Goal: Information Seeking & Learning: Learn about a topic

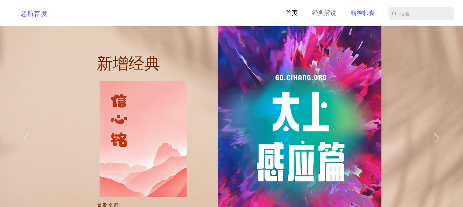
click at [361, 13] on p "精神粮食" at bounding box center [363, 13] width 30 height 9
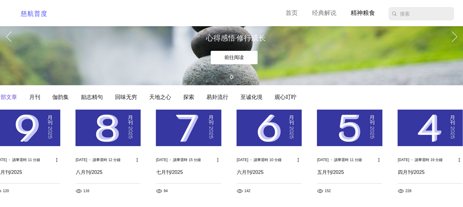
scroll to position [51, 0]
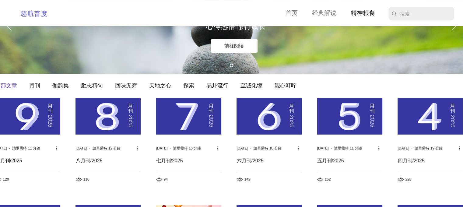
click at [30, 116] on img "部落格動態消息" at bounding box center [27, 116] width 65 height 37
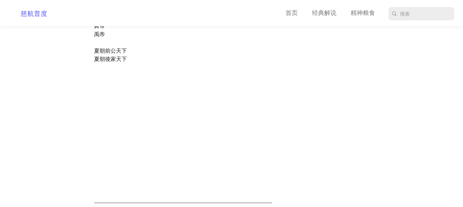
scroll to position [4468, 0]
